Goal: Check status: Check status

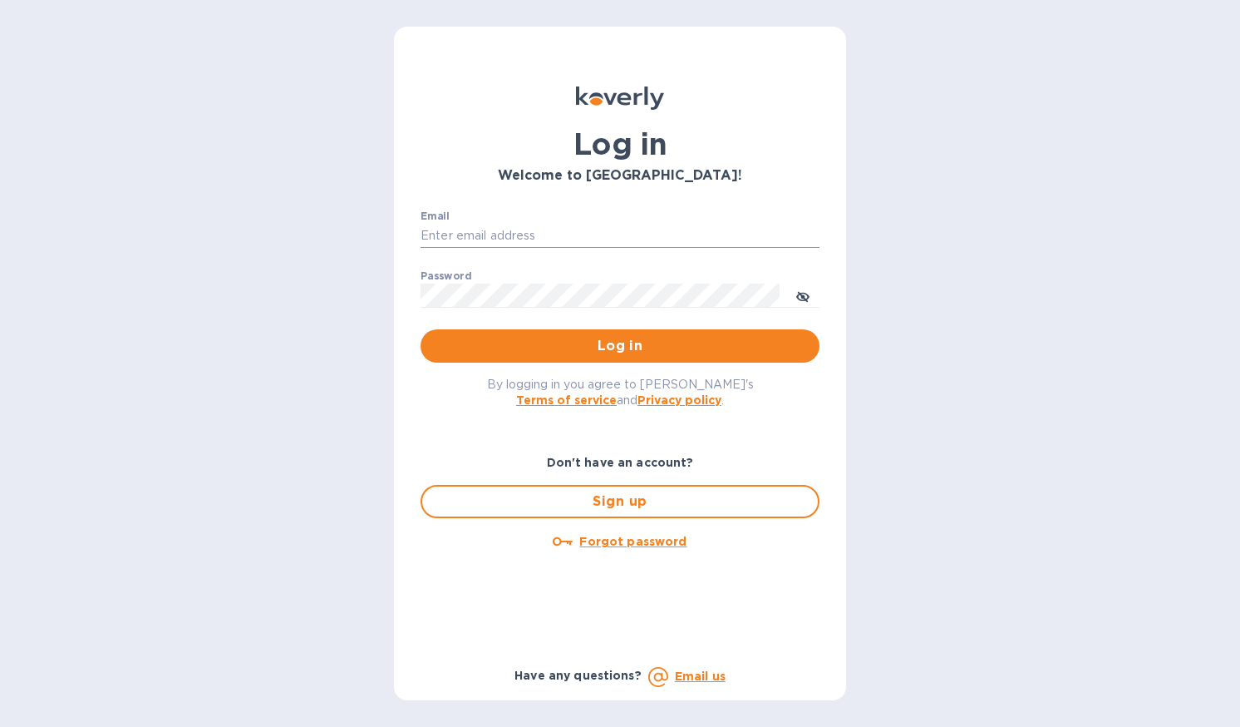
click at [498, 235] on input "Email" at bounding box center [620, 236] width 399 height 25
type input "[PERSON_NAME][EMAIL_ADDRESS][DOMAIN_NAME]"
click at [560, 348] on span "Log in" at bounding box center [620, 346] width 372 height 20
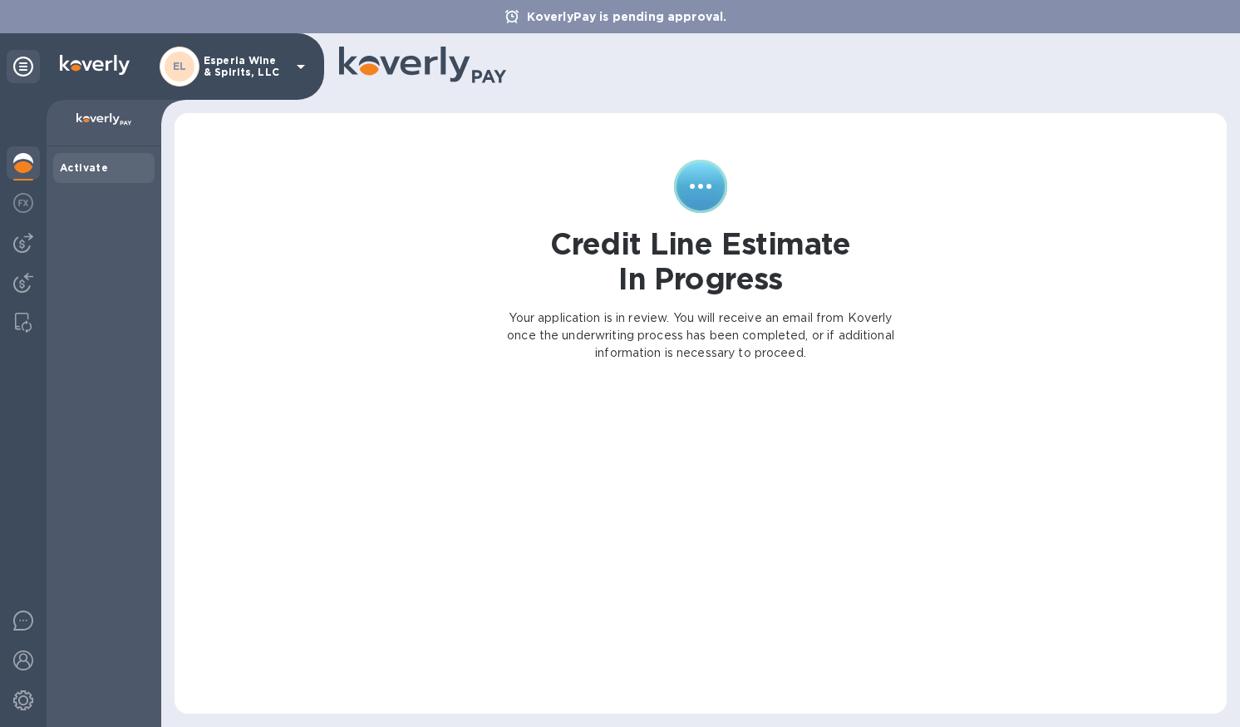
click at [304, 68] on icon at bounding box center [301, 67] width 20 height 20
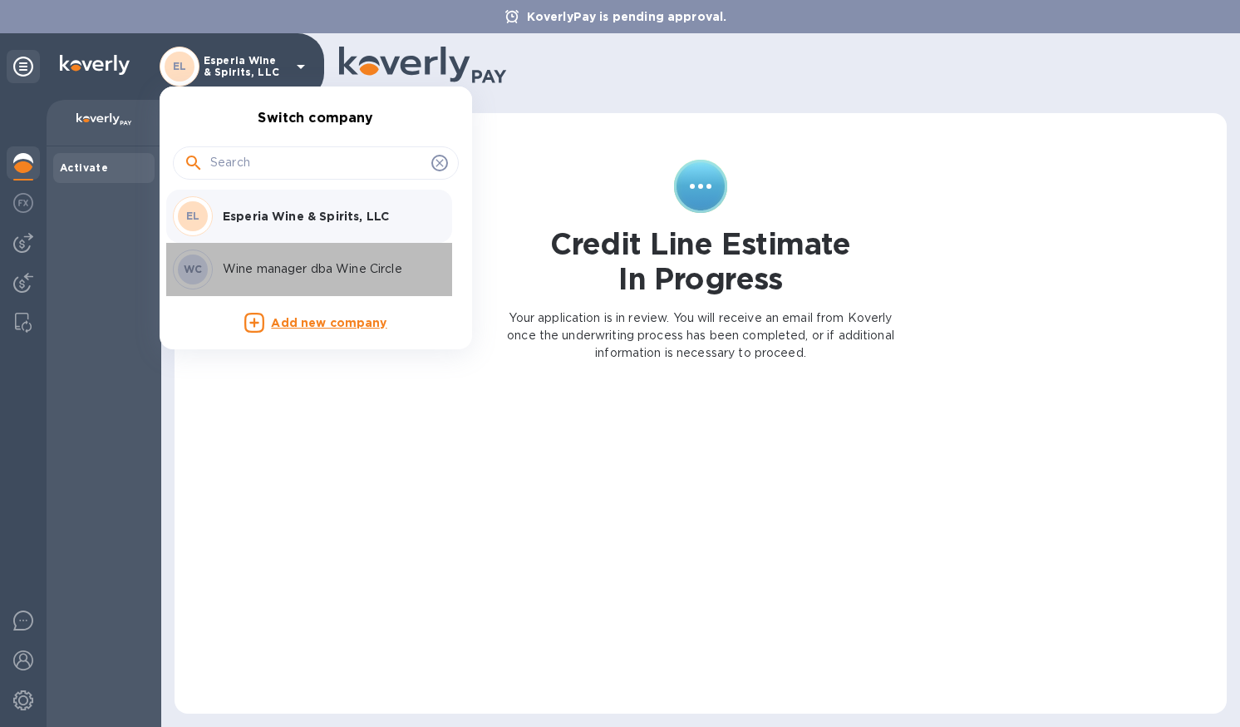
click at [303, 266] on p "Wine manager dba Wine Circle" at bounding box center [327, 268] width 209 height 17
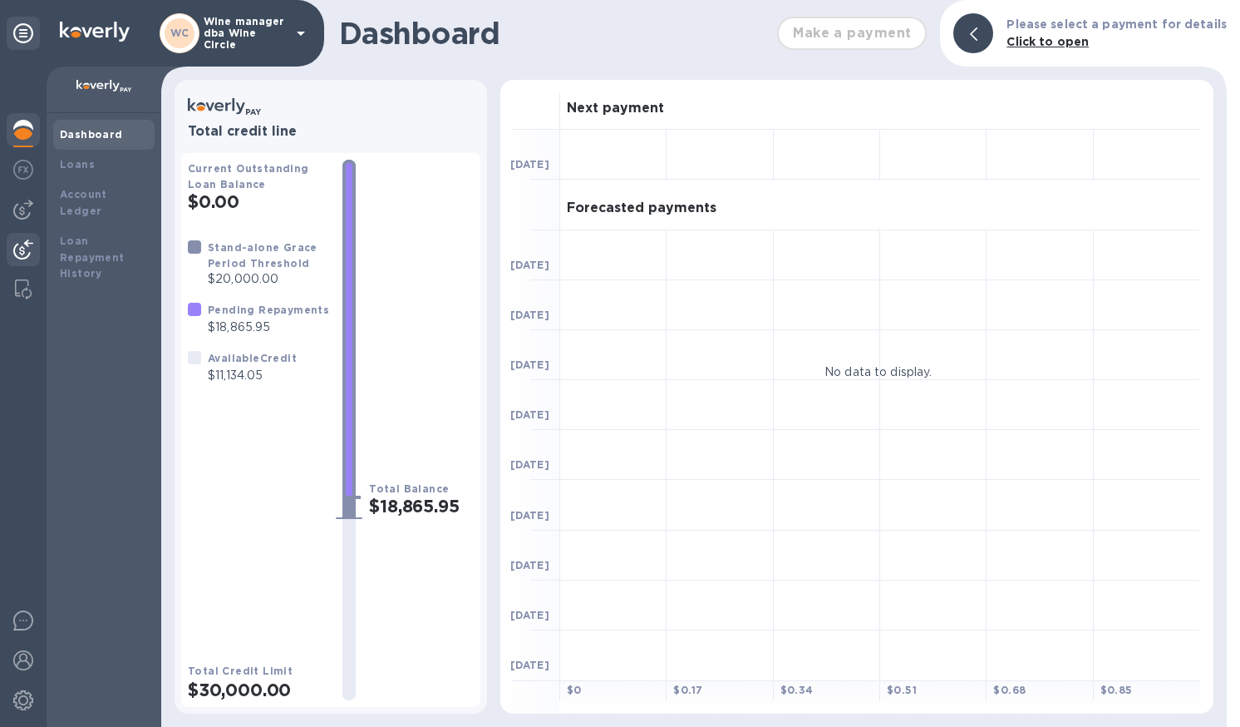
click at [27, 252] on img at bounding box center [23, 249] width 20 height 20
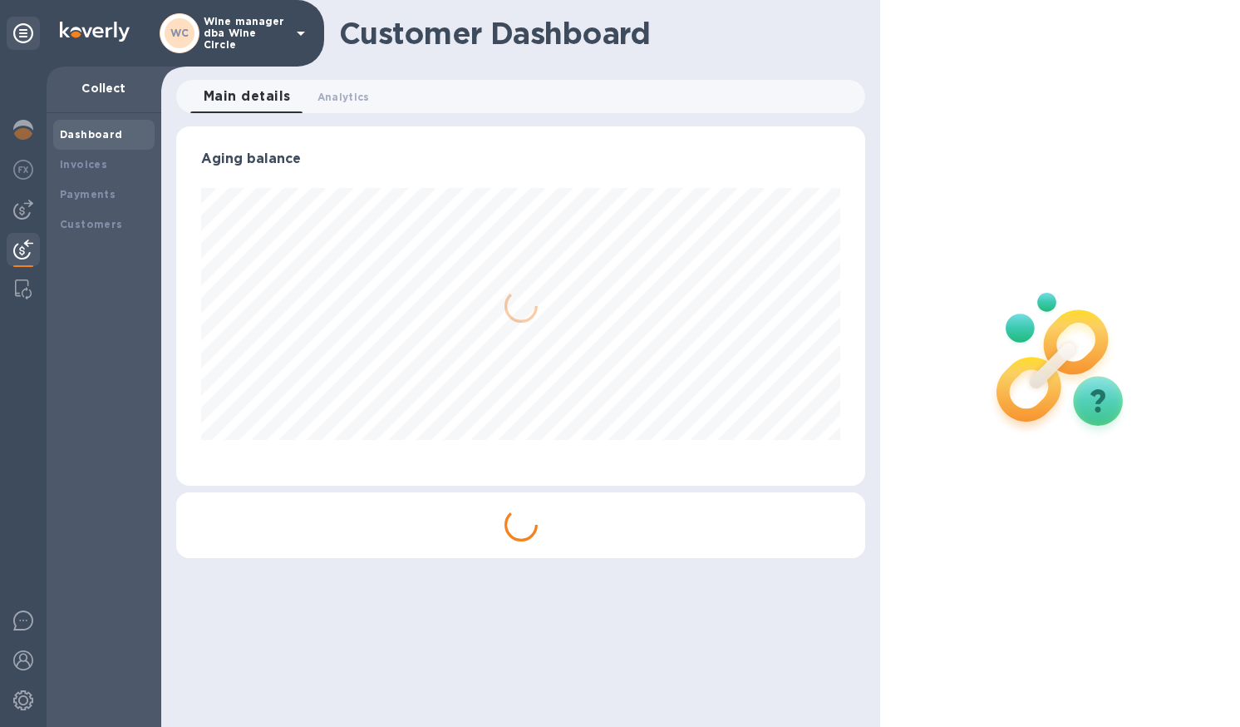
scroll to position [359, 689]
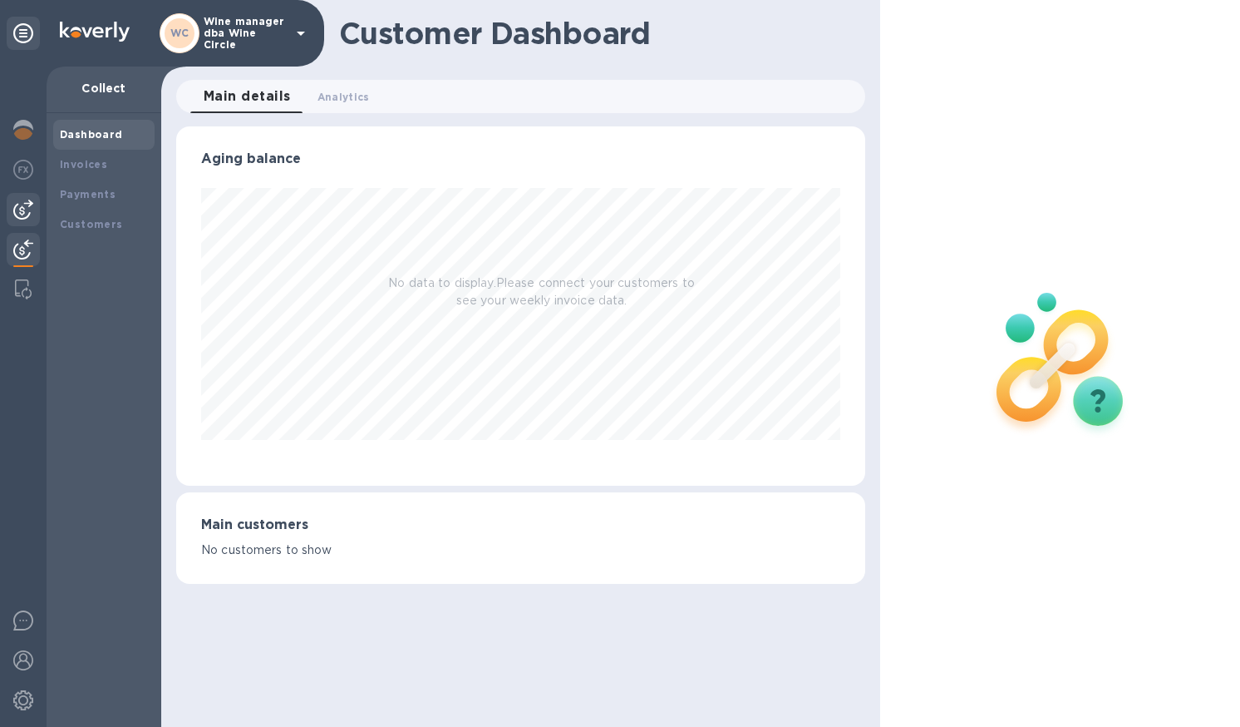
click at [27, 205] on img at bounding box center [23, 210] width 20 height 20
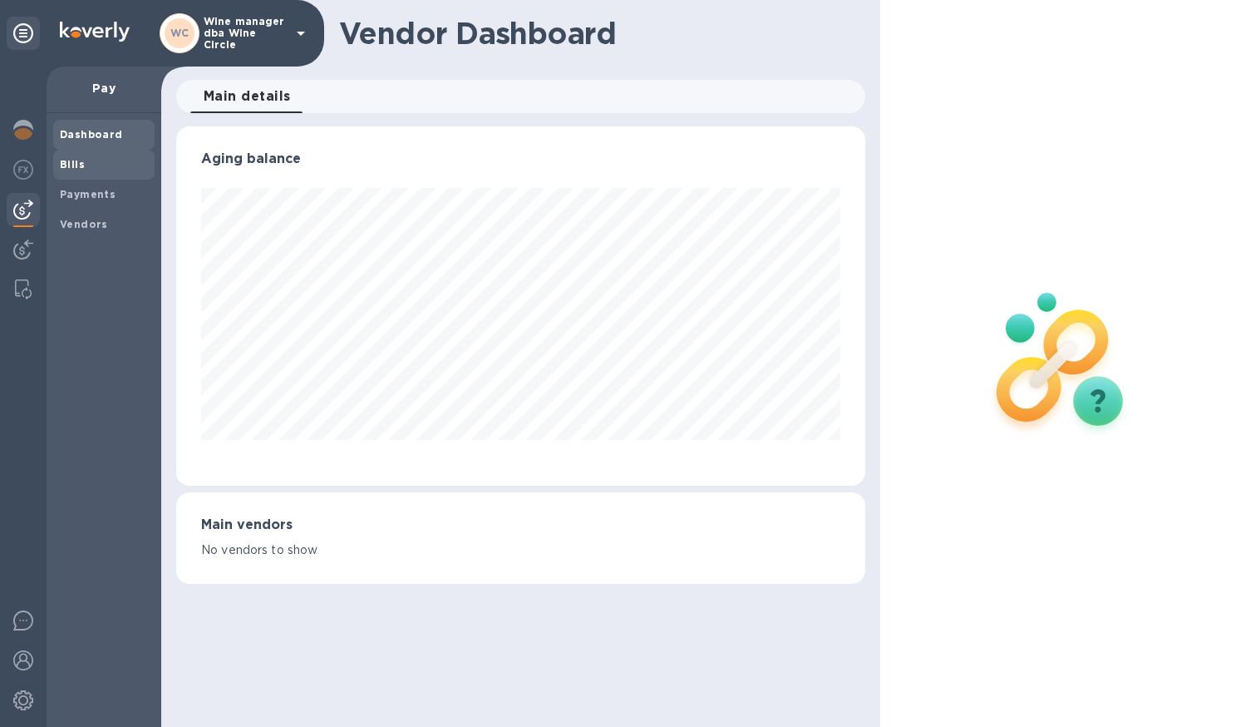
scroll to position [359, 689]
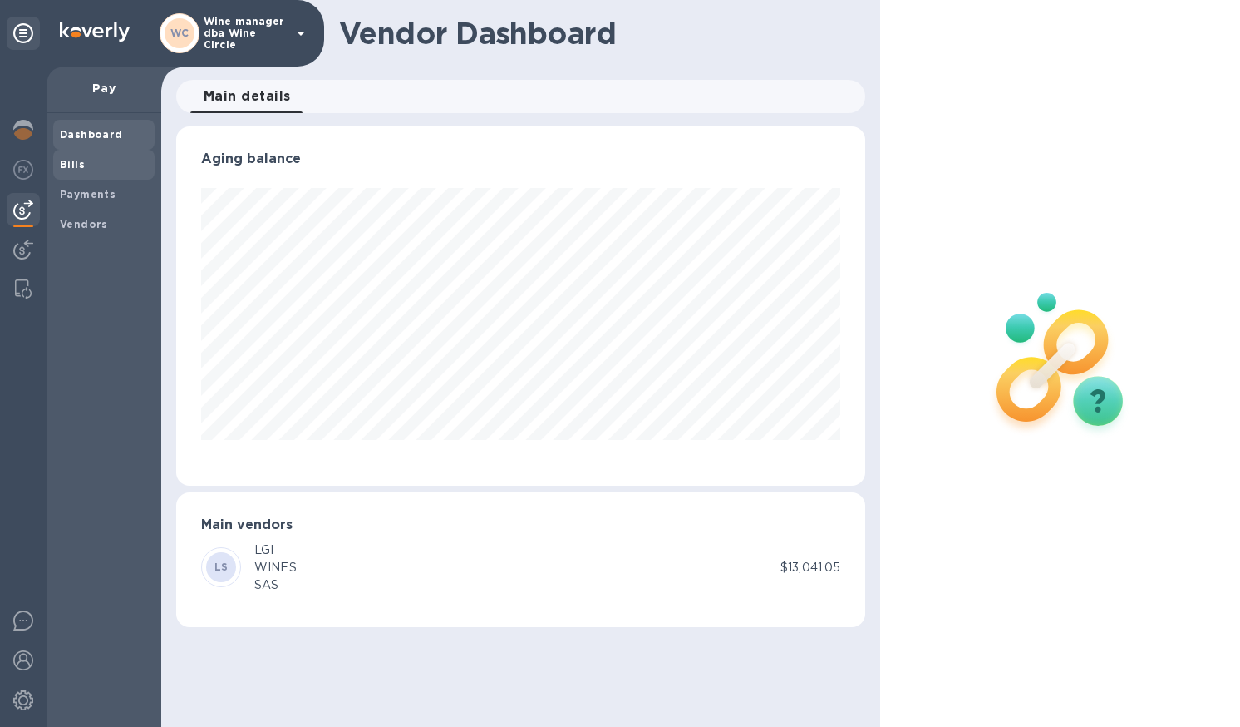
click at [72, 164] on b "Bills" at bounding box center [72, 164] width 25 height 12
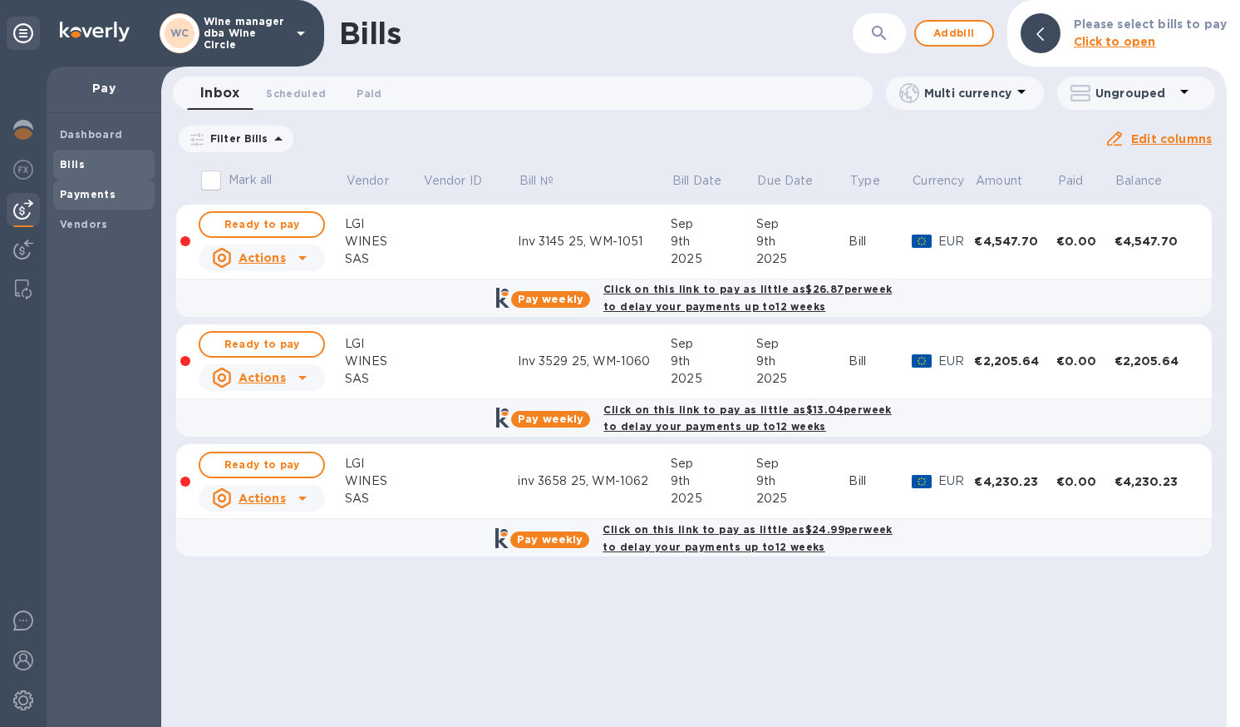
click at [76, 189] on b "Payments" at bounding box center [88, 194] width 56 height 12
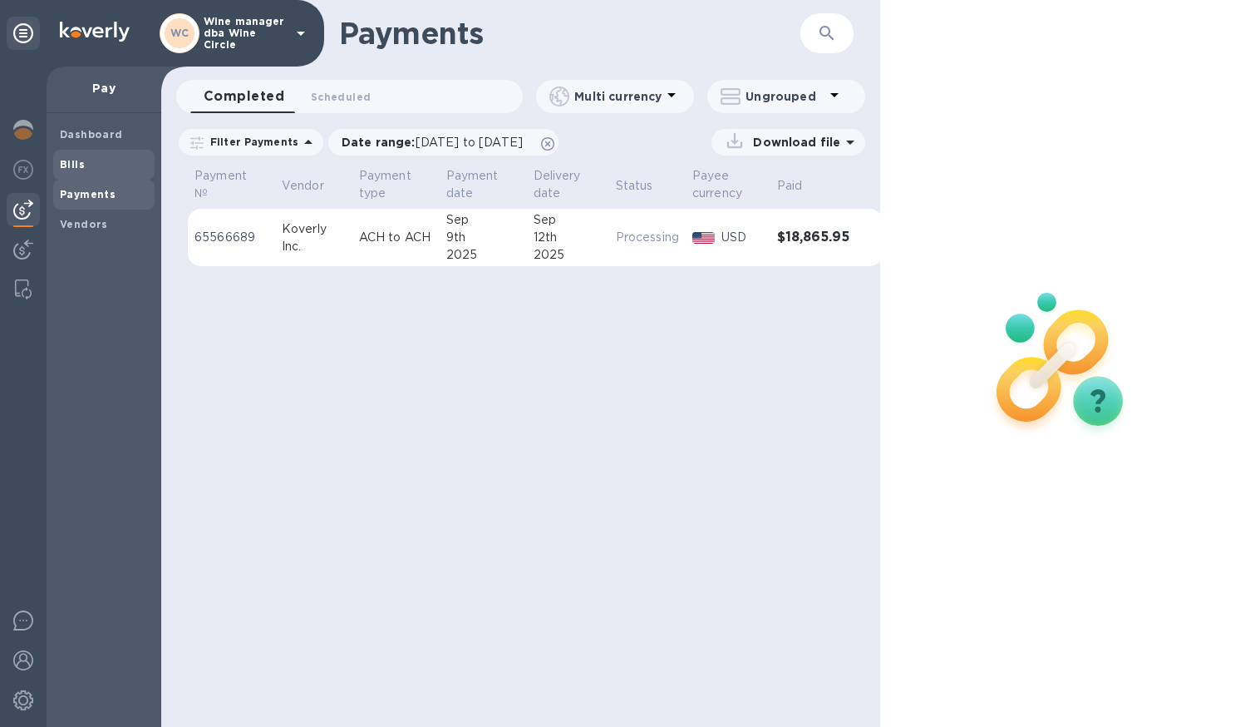
click at [71, 163] on b "Bills" at bounding box center [72, 164] width 25 height 12
